Goal: Task Accomplishment & Management: Manage account settings

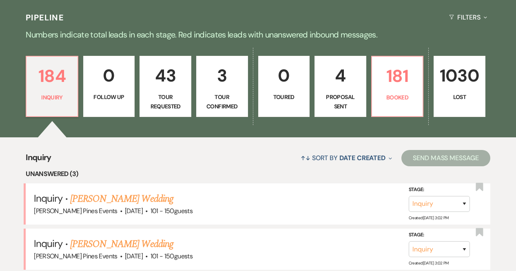
scroll to position [124, 0]
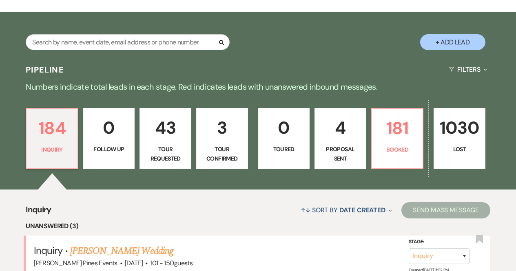
click at [169, 145] on p "Tour Requested" at bounding box center [165, 154] width 41 height 18
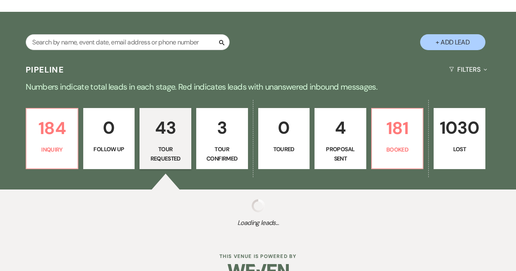
select select "2"
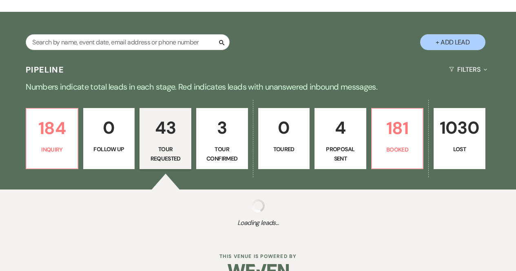
select select "2"
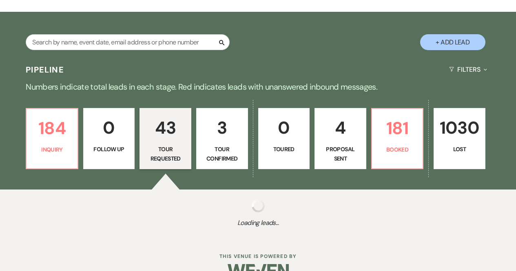
select select "2"
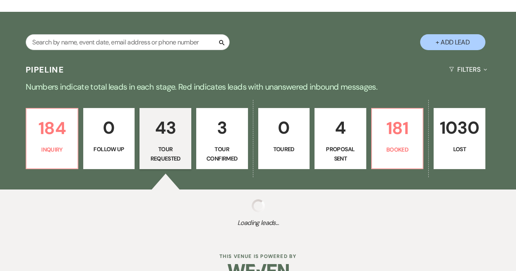
select select "2"
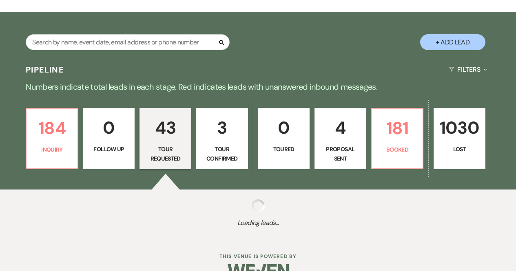
select select "2"
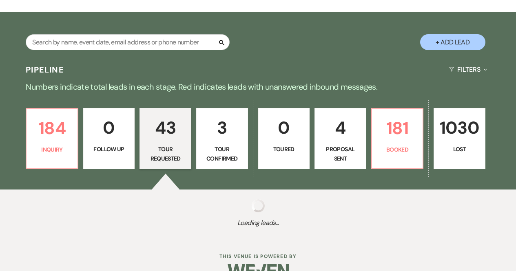
select select "2"
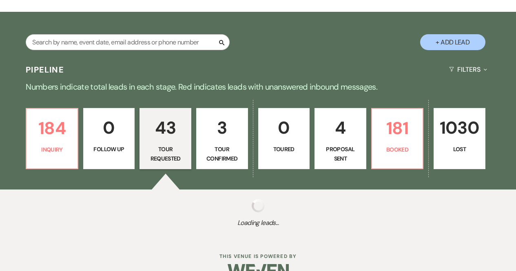
select select "2"
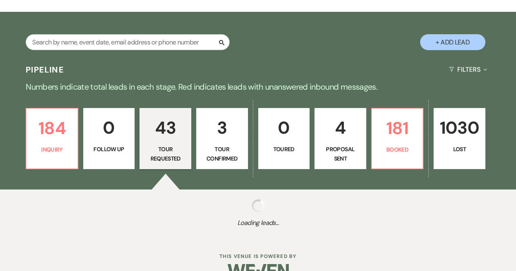
select select "2"
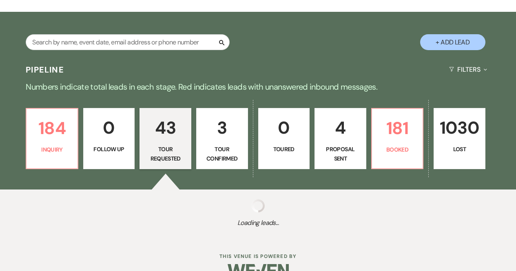
select select "2"
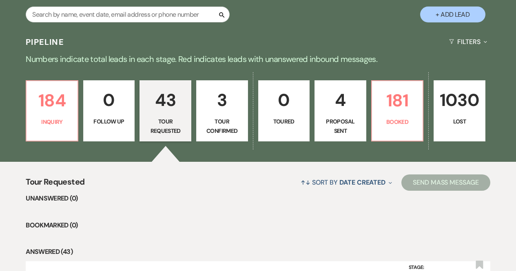
scroll to position [144, 0]
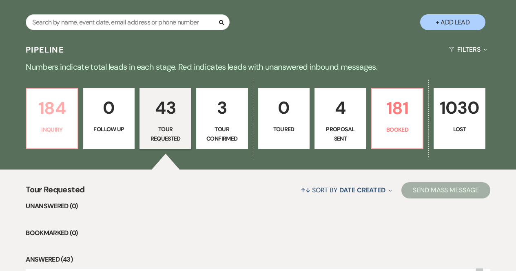
click at [57, 112] on p "184" at bounding box center [51, 108] width 41 height 27
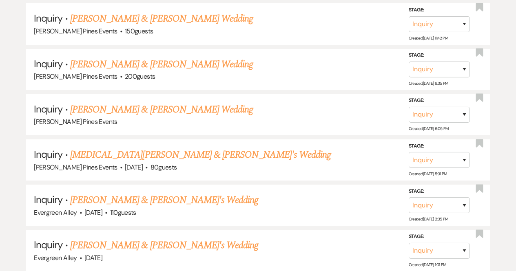
scroll to position [546, 0]
click at [101, 196] on link "[PERSON_NAME] & [PERSON_NAME]'s Wedding" at bounding box center [164, 200] width 188 height 15
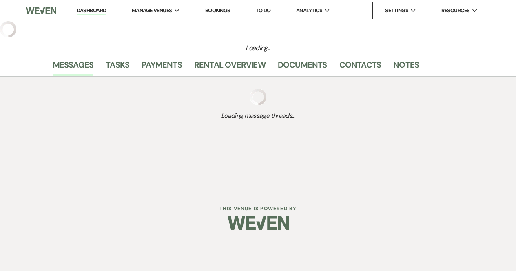
select select "5"
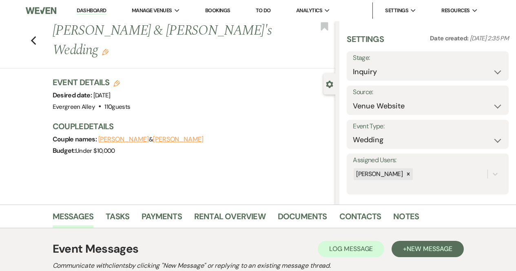
scroll to position [126, 0]
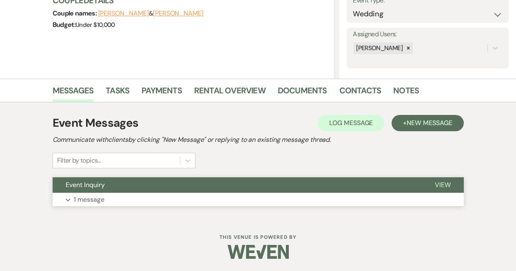
click at [103, 192] on button "Event Inquiry" at bounding box center [237, 185] width 369 height 16
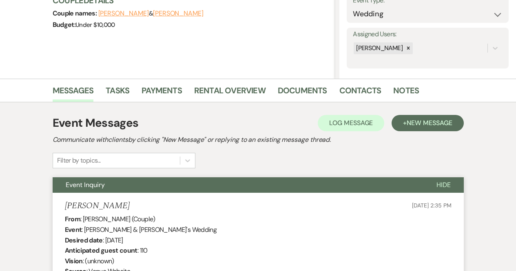
scroll to position [0, 0]
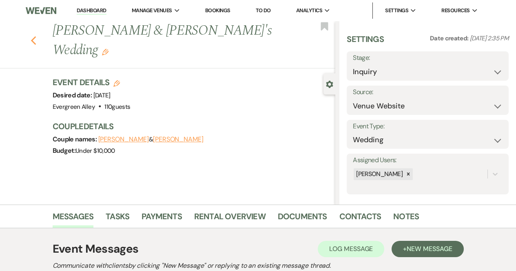
click at [37, 36] on icon "Previous" at bounding box center [34, 41] width 6 height 10
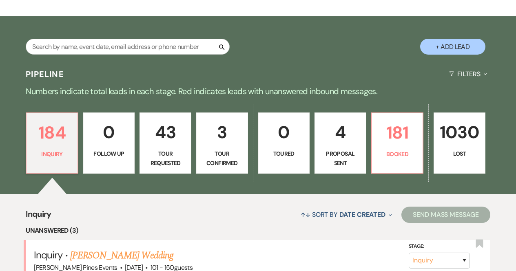
scroll to position [111, 0]
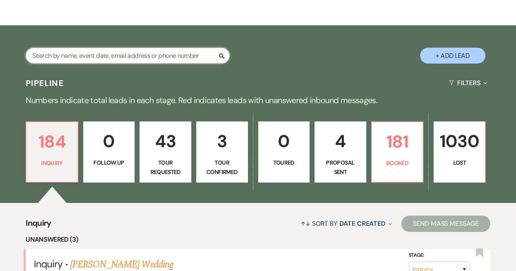
click at [119, 55] on input "text" at bounding box center [128, 56] width 204 height 16
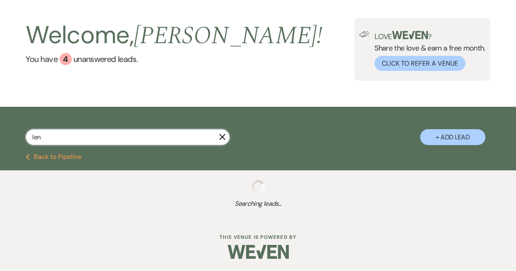
type input "[PERSON_NAME]"
select select "2"
select select "8"
select select "6"
select select "8"
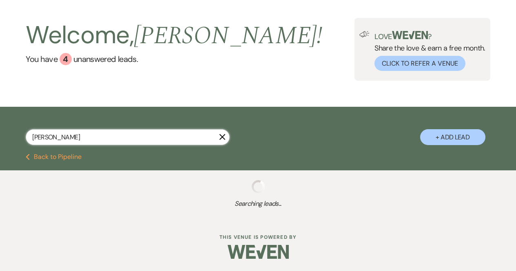
select select "8"
select select "5"
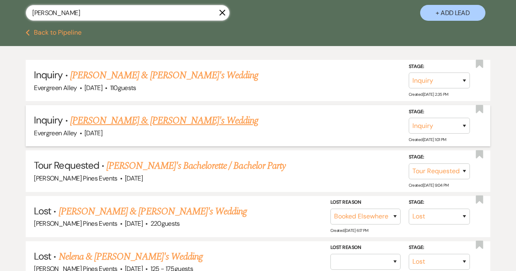
scroll to position [154, 0]
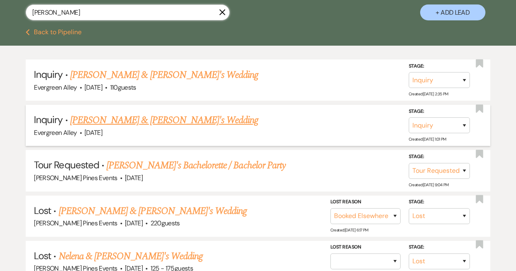
type input "[PERSON_NAME]"
click at [131, 123] on link "[PERSON_NAME] & [PERSON_NAME]'s Wedding" at bounding box center [164, 120] width 188 height 15
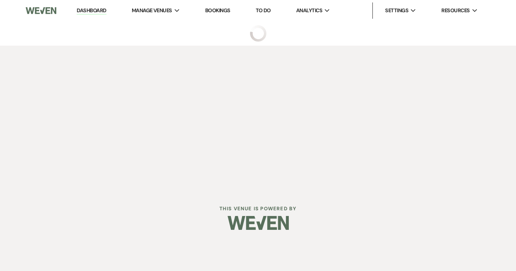
select select "5"
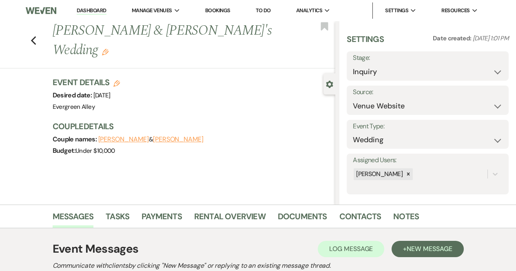
scroll to position [126, 0]
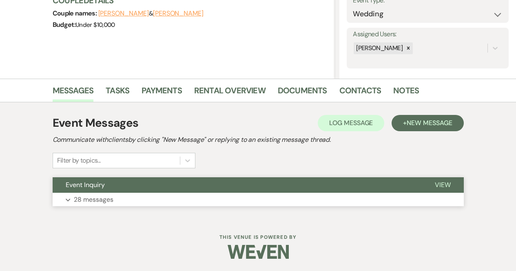
click at [96, 201] on p "28 messages" at bounding box center [94, 200] width 40 height 11
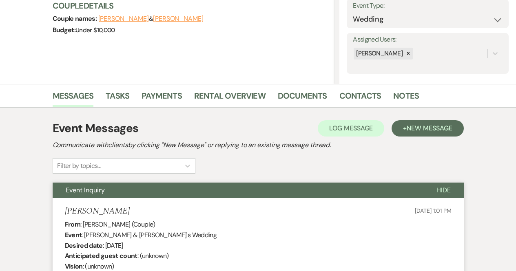
scroll to position [0, 0]
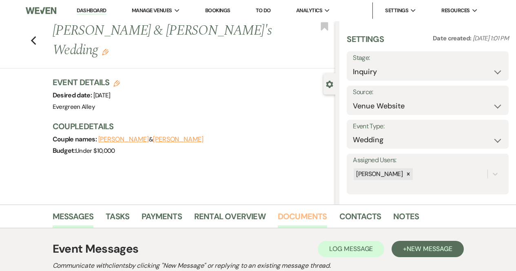
click at [297, 218] on link "Documents" at bounding box center [302, 219] width 49 height 18
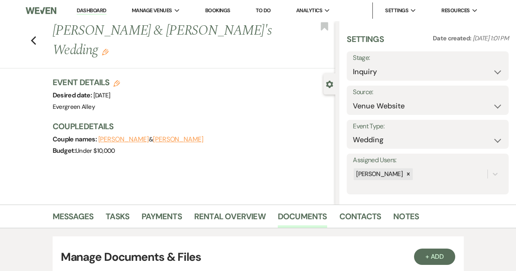
click at [221, 12] on link "Bookings" at bounding box center [217, 10] width 25 height 7
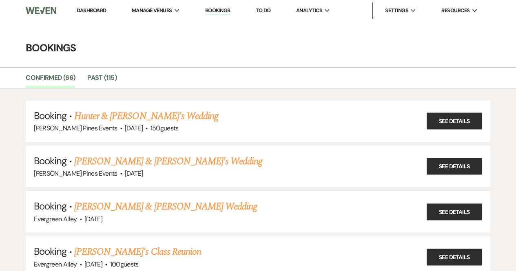
click at [98, 9] on link "Dashboard" at bounding box center [91, 10] width 29 height 7
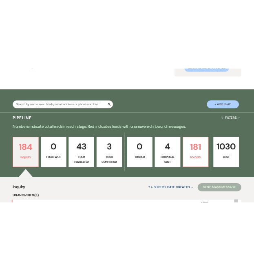
scroll to position [94, 0]
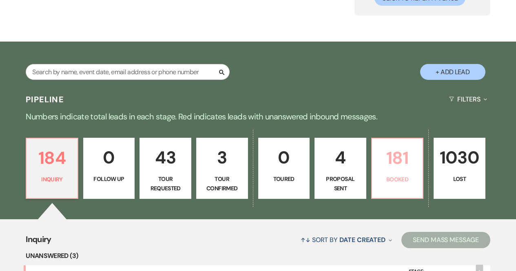
click at [390, 174] on link "181 Booked" at bounding box center [397, 168] width 53 height 61
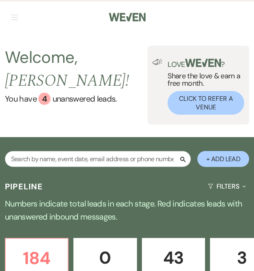
click at [84, 142] on div "Search + Add Lead" at bounding box center [127, 157] width 254 height 32
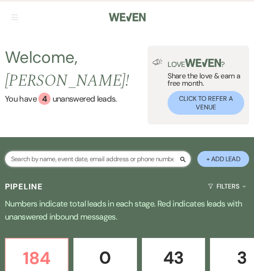
click at [88, 151] on input "text" at bounding box center [98, 159] width 186 height 16
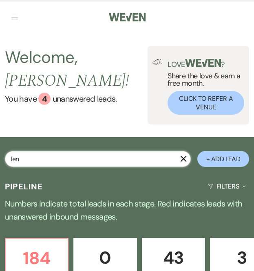
type input "[PERSON_NAME]"
select select "2"
select select "8"
select select "6"
select select "8"
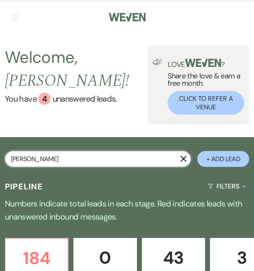
select select "8"
select select "5"
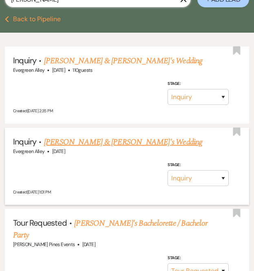
type input "[PERSON_NAME]"
click at [86, 136] on link "[PERSON_NAME] & [PERSON_NAME]'s Wedding" at bounding box center [123, 142] width 159 height 12
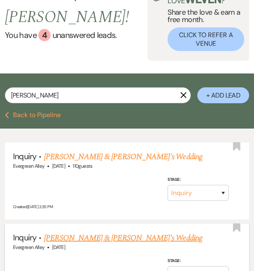
select select "5"
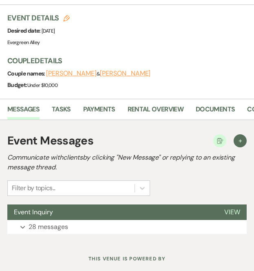
scroll to position [271, 0]
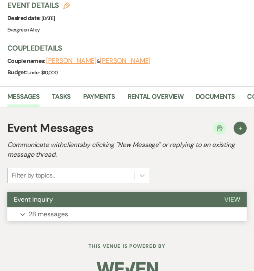
click at [57, 192] on button "Event Inquiry" at bounding box center [112, 200] width 211 height 16
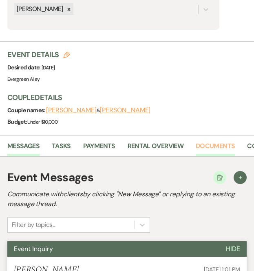
scroll to position [0, 70]
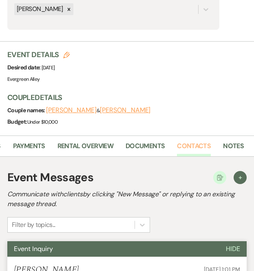
click at [184, 141] on link "Contacts" at bounding box center [194, 149] width 34 height 16
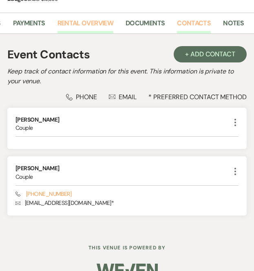
scroll to position [346, 0]
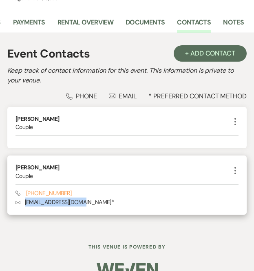
drag, startPoint x: 82, startPoint y: 186, endPoint x: 23, endPoint y: 187, distance: 59.2
click at [23, 197] on p "Envelope [EMAIL_ADDRESS][DOMAIN_NAME] *" at bounding box center [127, 201] width 223 height 9
copy p "[EMAIL_ADDRESS][DOMAIN_NAME]"
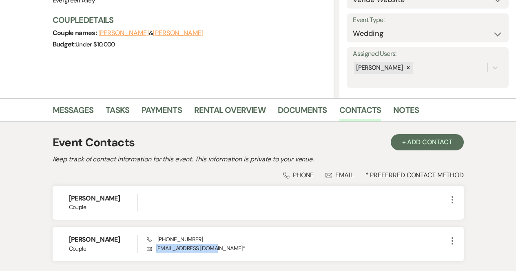
scroll to position [0, 0]
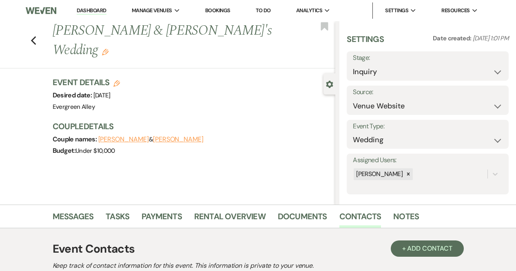
click at [91, 11] on link "Dashboard" at bounding box center [91, 11] width 29 height 8
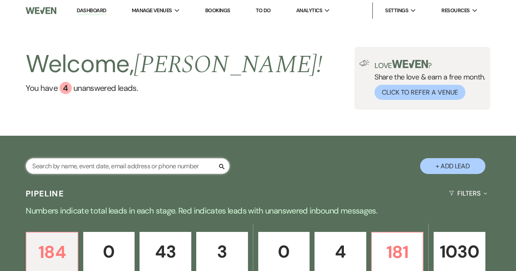
click at [123, 170] on input "text" at bounding box center [128, 166] width 204 height 16
click at [390, 257] on p "181" at bounding box center [397, 252] width 41 height 27
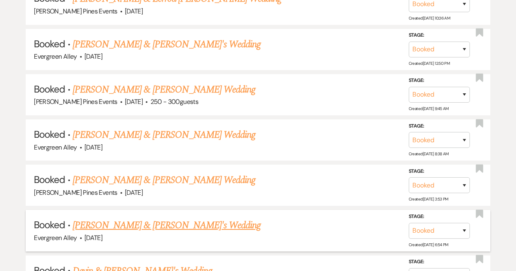
scroll to position [2771, 0]
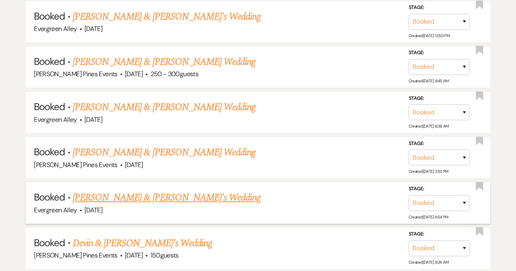
click at [125, 191] on link "[PERSON_NAME] & [PERSON_NAME]'s Wedding" at bounding box center [167, 198] width 188 height 15
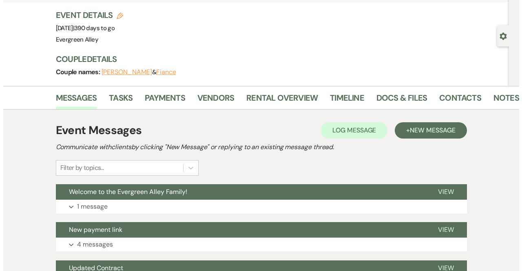
scroll to position [169, 0]
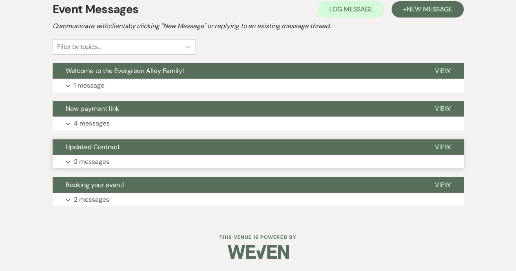
click at [139, 154] on button "Updated Contract" at bounding box center [237, 148] width 369 height 16
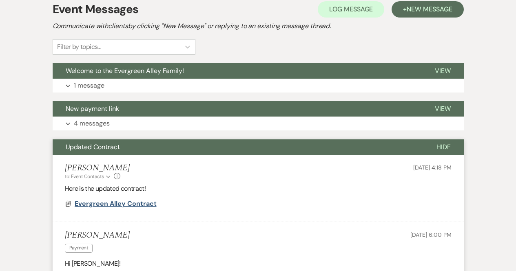
click at [131, 207] on span "Evergreen Alley Contract" at bounding box center [116, 203] width 82 height 9
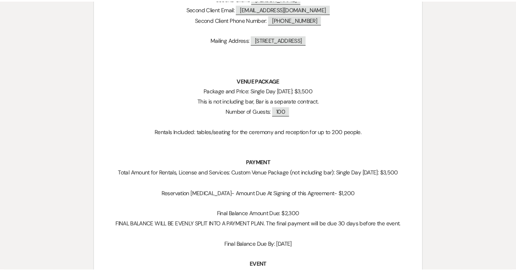
scroll to position [0, 0]
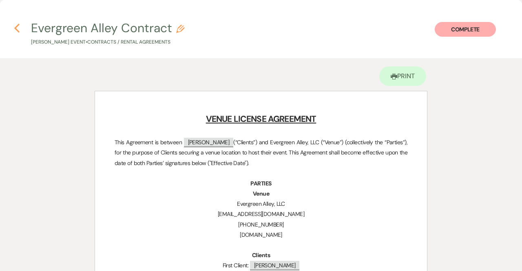
click at [17, 30] on use "button" at bounding box center [16, 28] width 5 height 9
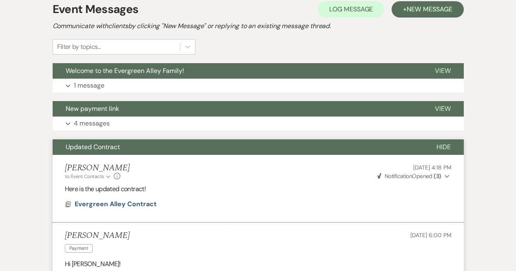
scroll to position [364, 0]
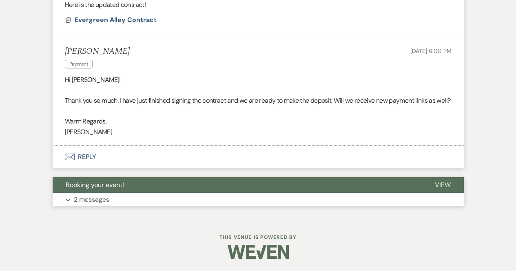
click at [127, 196] on button "Expand 2 messages" at bounding box center [258, 200] width 411 height 14
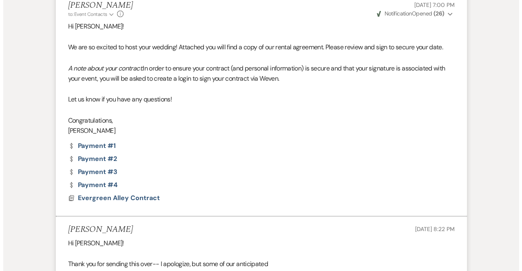
scroll to position [553, 0]
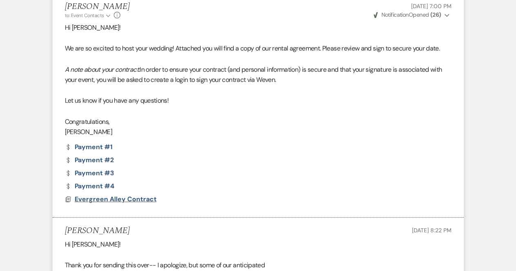
click at [120, 204] on span "Evergreen Alley Contract" at bounding box center [116, 199] width 82 height 9
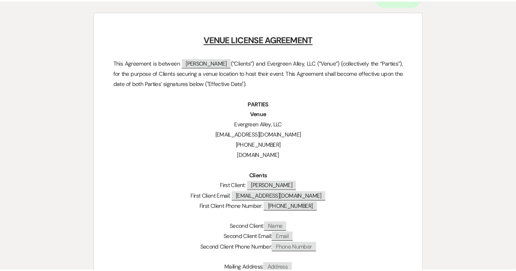
scroll to position [0, 0]
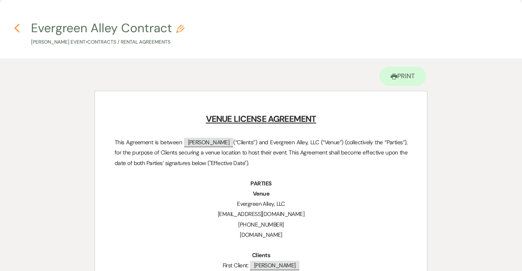
click at [15, 25] on icon "Previous" at bounding box center [17, 28] width 6 height 10
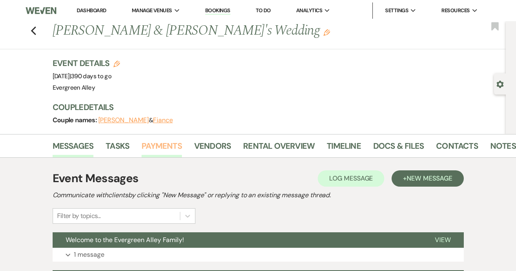
click at [167, 143] on link "Payments" at bounding box center [162, 149] width 40 height 18
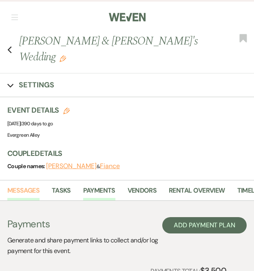
click at [32, 185] on link "Messages" at bounding box center [23, 193] width 32 height 16
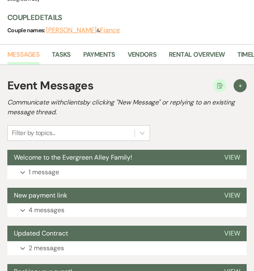
scroll to position [140, 0]
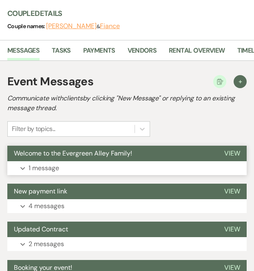
click at [41, 163] on p "1 message" at bounding box center [44, 168] width 31 height 11
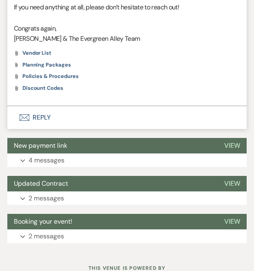
scroll to position [736, 0]
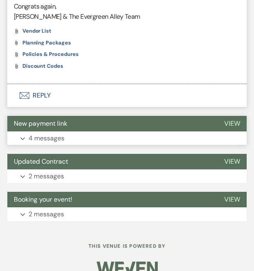
click at [49, 116] on button "New payment link" at bounding box center [112, 124] width 211 height 16
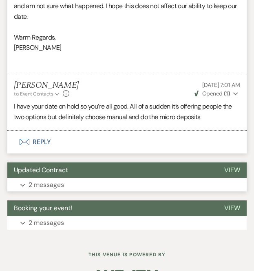
click at [47, 180] on p "2 messages" at bounding box center [46, 185] width 35 height 11
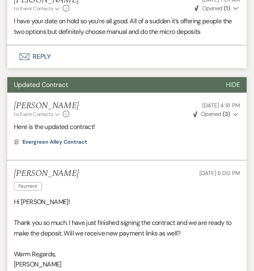
scroll to position [1147, 0]
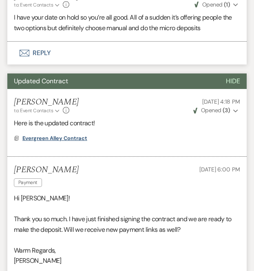
click at [55, 133] on span "Evergreen Alley Contract" at bounding box center [54, 138] width 65 height 10
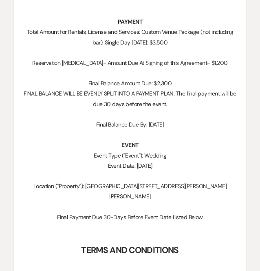
scroll to position [451, 0]
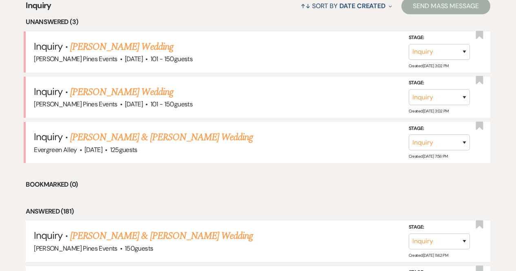
scroll to position [329, 0]
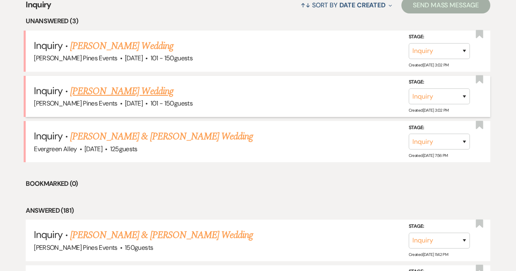
click at [111, 92] on link "[PERSON_NAME] Wedding" at bounding box center [121, 91] width 103 height 15
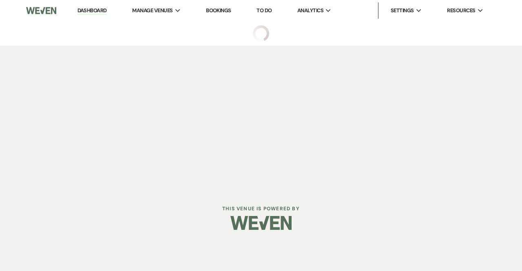
select select "2"
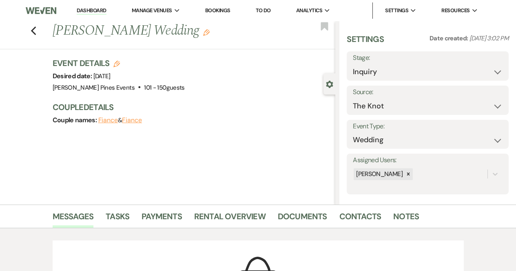
scroll to position [7, 0]
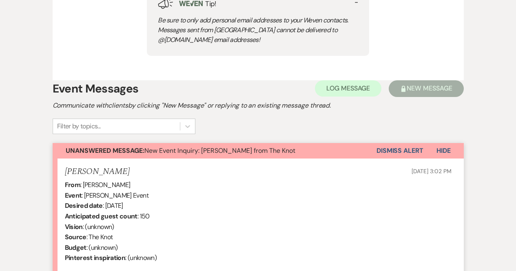
click at [401, 153] on button "Dismiss Alert" at bounding box center [400, 151] width 47 height 16
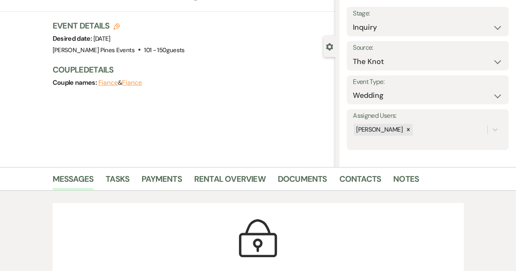
scroll to position [0, 0]
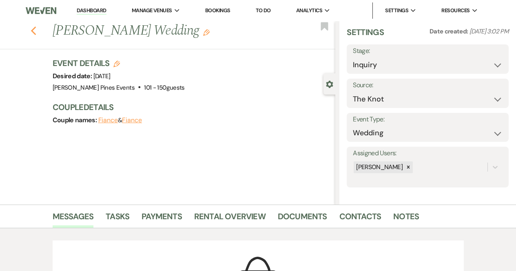
click at [34, 33] on icon "Previous" at bounding box center [34, 31] width 6 height 10
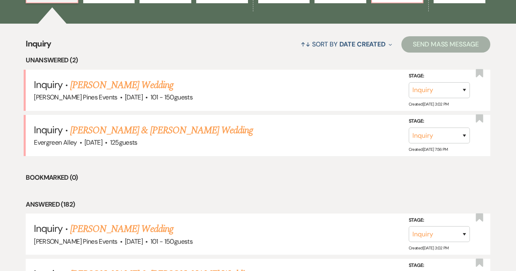
scroll to position [286, 0]
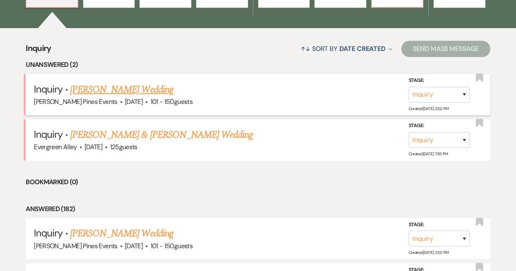
click at [137, 83] on link "[PERSON_NAME] Wedding" at bounding box center [121, 89] width 103 height 15
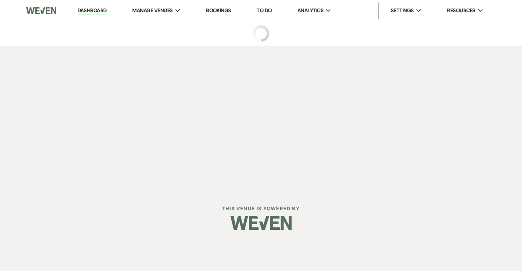
select select "2"
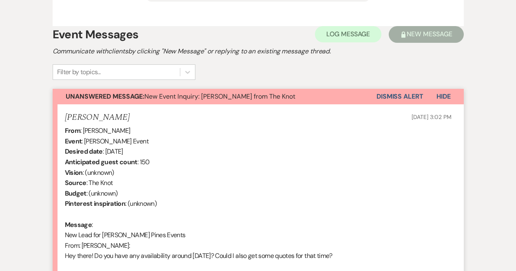
scroll to position [503, 0]
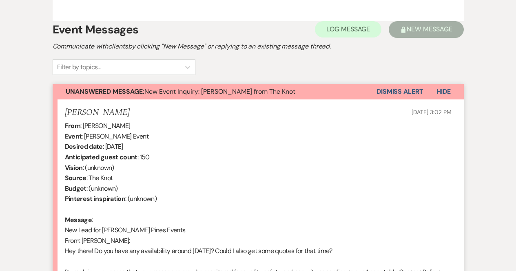
click at [395, 93] on button "Dismiss Alert" at bounding box center [400, 92] width 47 height 16
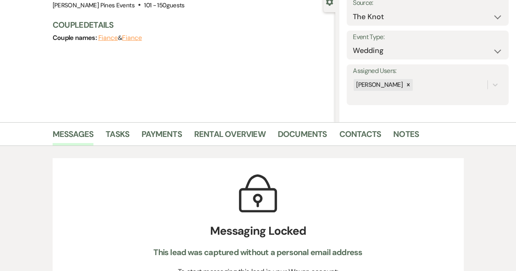
scroll to position [0, 0]
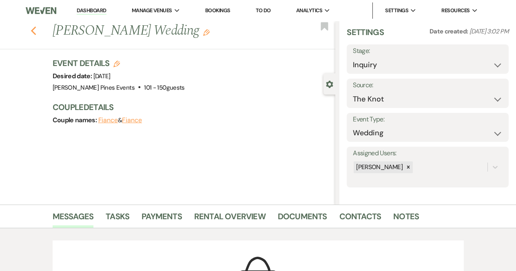
click at [37, 33] on icon "Previous" at bounding box center [34, 31] width 6 height 10
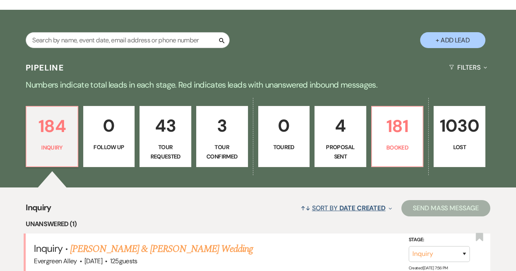
scroll to position [124, 0]
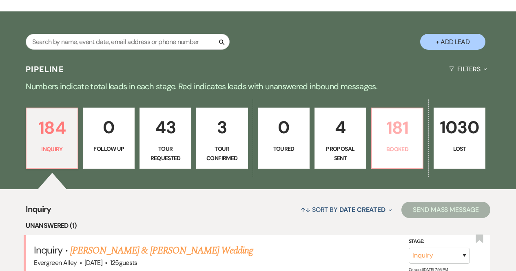
click at [403, 132] on p "181" at bounding box center [397, 127] width 41 height 27
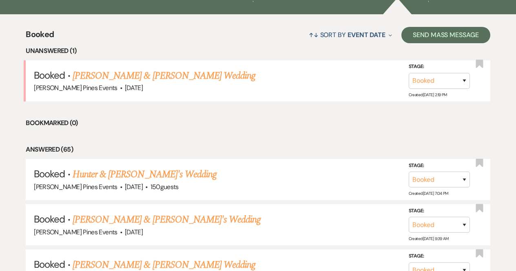
scroll to position [300, 0]
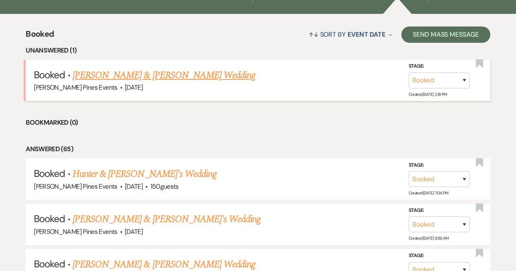
click at [148, 72] on link "[PERSON_NAME] & [PERSON_NAME] Wedding" at bounding box center [164, 75] width 183 height 15
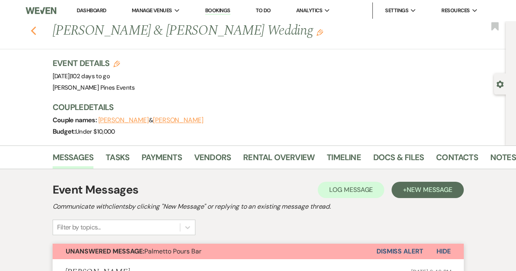
click at [36, 27] on icon "Previous" at bounding box center [34, 31] width 6 height 10
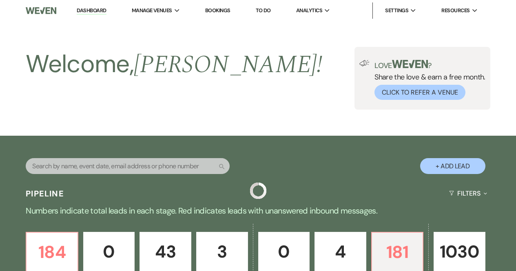
scroll to position [300, 0]
